Goal: Information Seeking & Learning: Learn about a topic

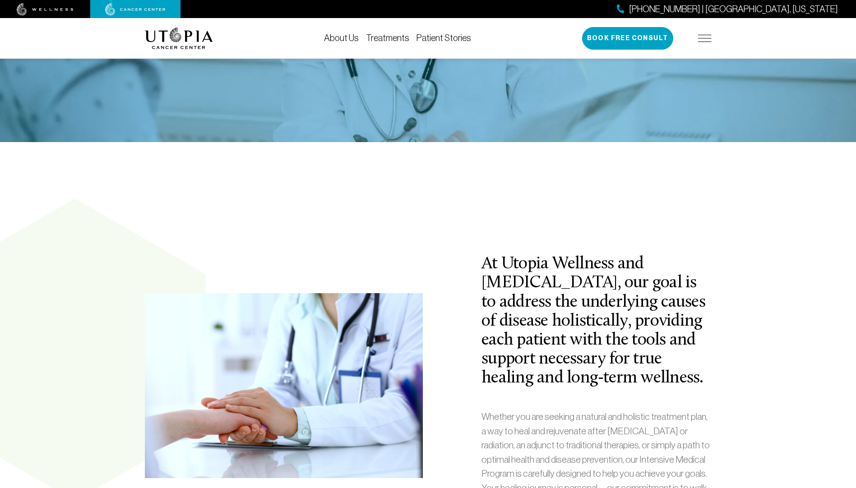
scroll to position [226, 0]
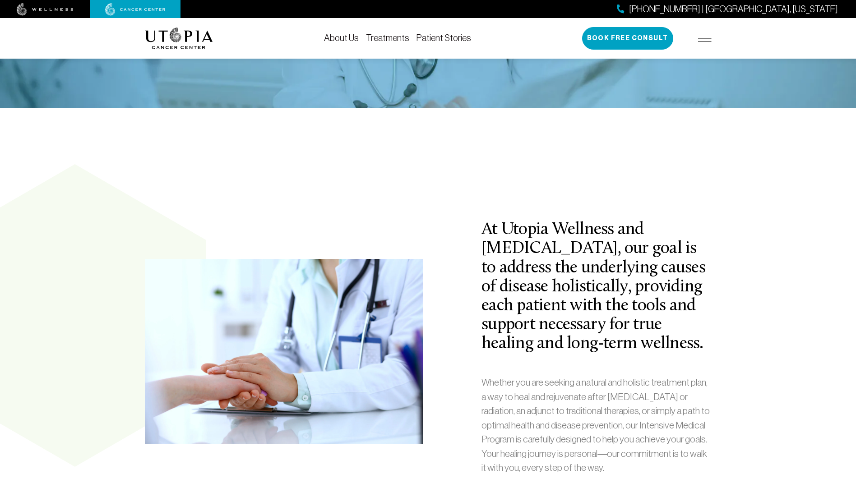
click at [705, 39] on img at bounding box center [705, 38] width 14 height 7
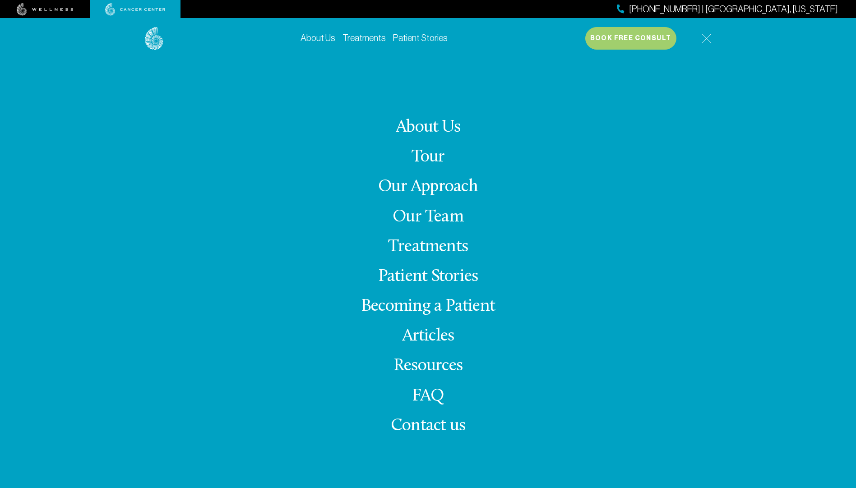
click at [427, 249] on link "Treatments" at bounding box center [428, 247] width 80 height 18
click at [412, 249] on link "Treatments" at bounding box center [428, 247] width 80 height 18
click at [706, 37] on img at bounding box center [706, 38] width 10 height 10
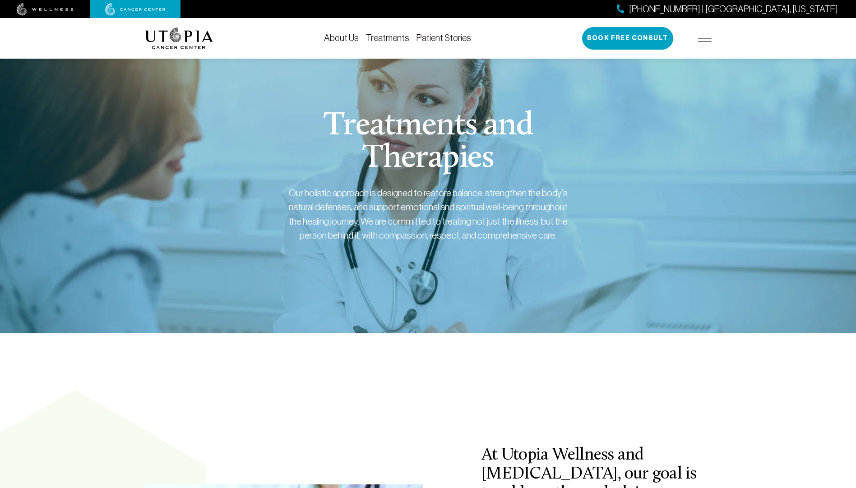
drag, startPoint x: 700, startPoint y: 32, endPoint x: 702, endPoint y: 38, distance: 5.9
click at [701, 35] on div "[PHONE_NUMBER] | [GEOGRAPHIC_DATA], [US_STATE] Book Free Consult" at bounding box center [647, 38] width 130 height 23
click at [703, 39] on img at bounding box center [705, 38] width 14 height 7
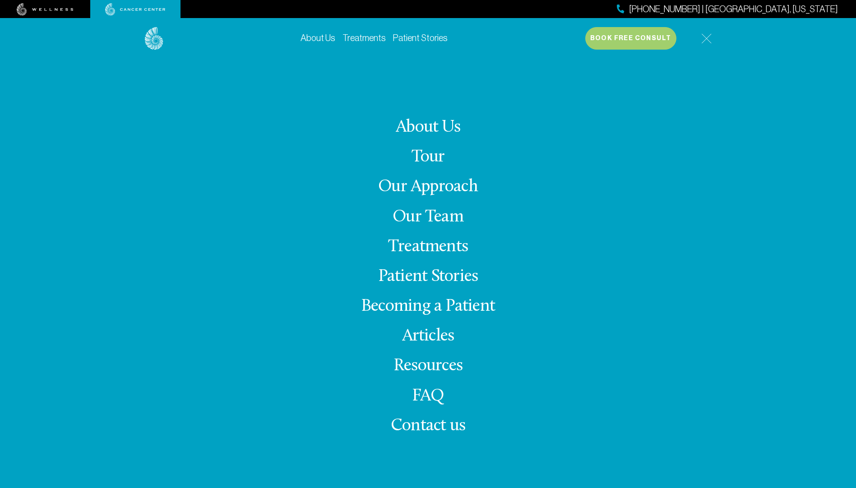
click at [426, 241] on link "Treatments" at bounding box center [428, 247] width 80 height 18
click at [436, 246] on link "Treatments" at bounding box center [428, 247] width 80 height 18
click at [435, 134] on link "About Us" at bounding box center [428, 128] width 65 height 18
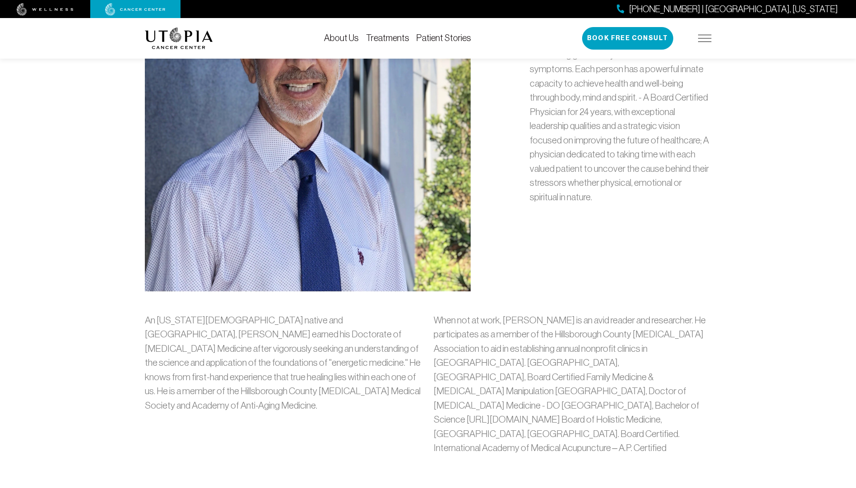
scroll to position [496, 0]
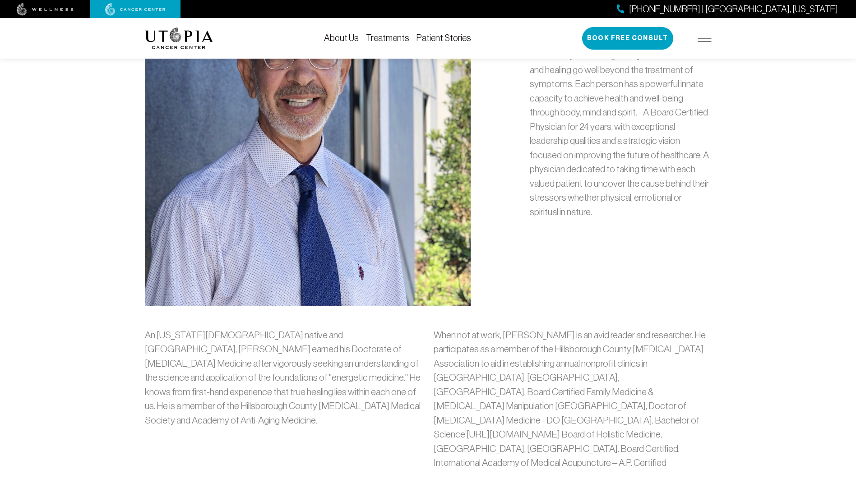
click at [704, 40] on img at bounding box center [705, 38] width 14 height 7
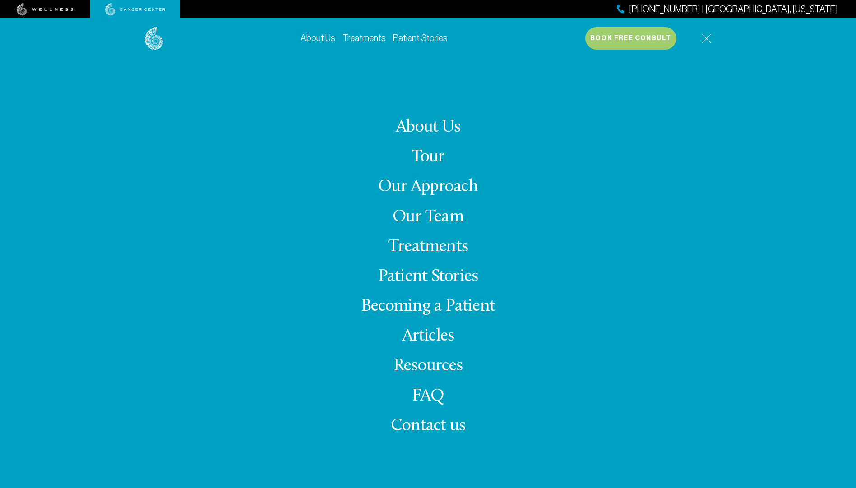
click at [414, 190] on link "Our Approach" at bounding box center [428, 187] width 100 height 18
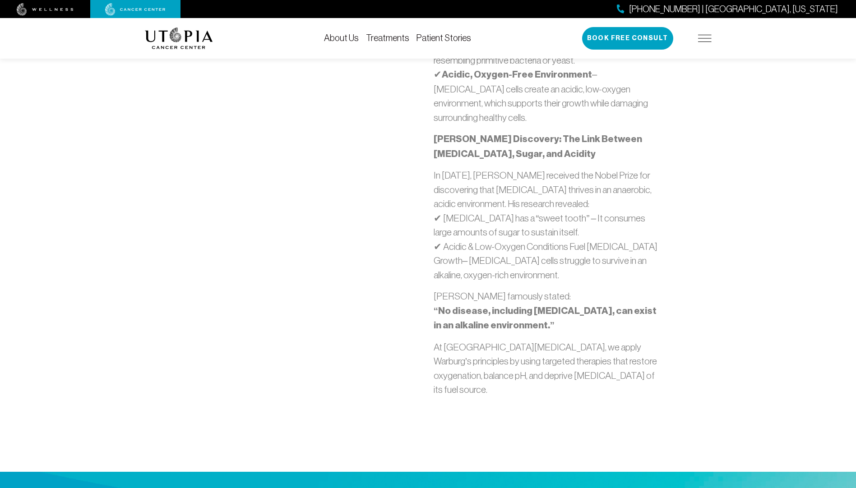
scroll to position [632, 0]
